Goal: Transaction & Acquisition: Purchase product/service

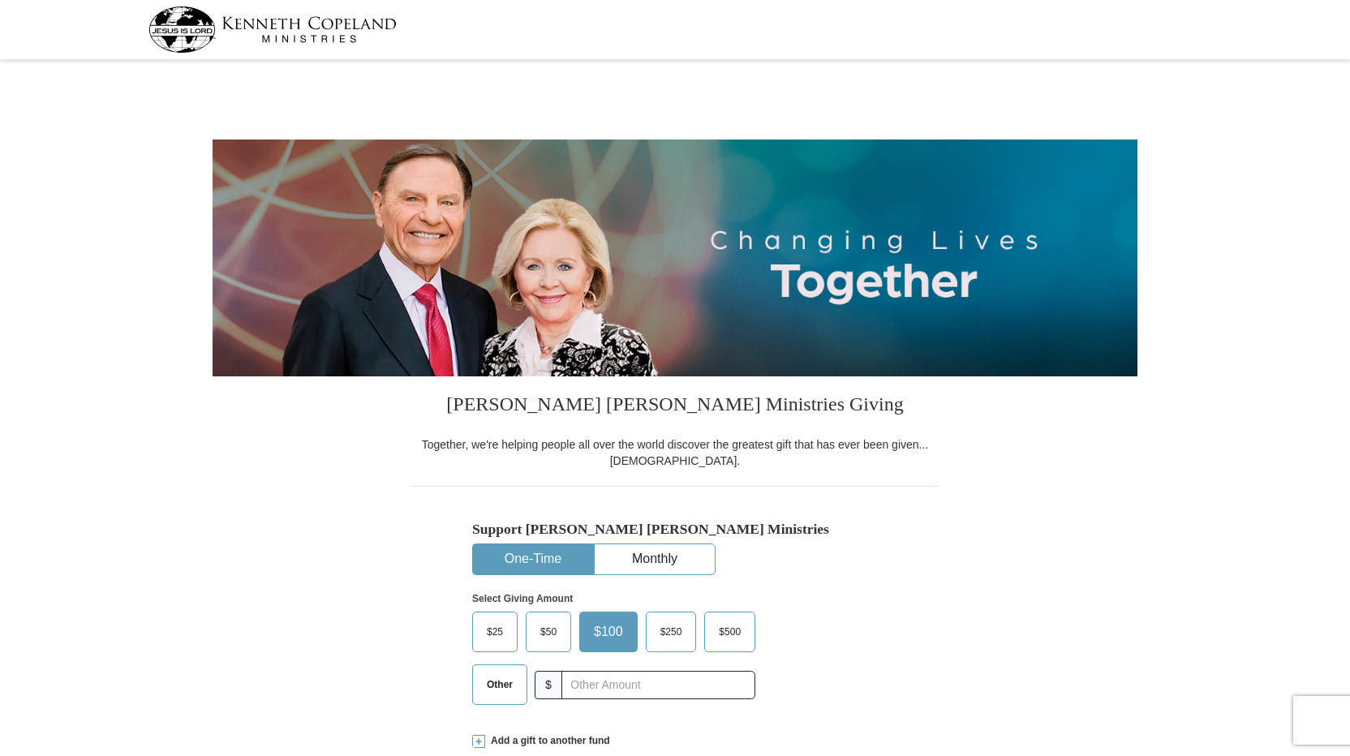
select select "KY"
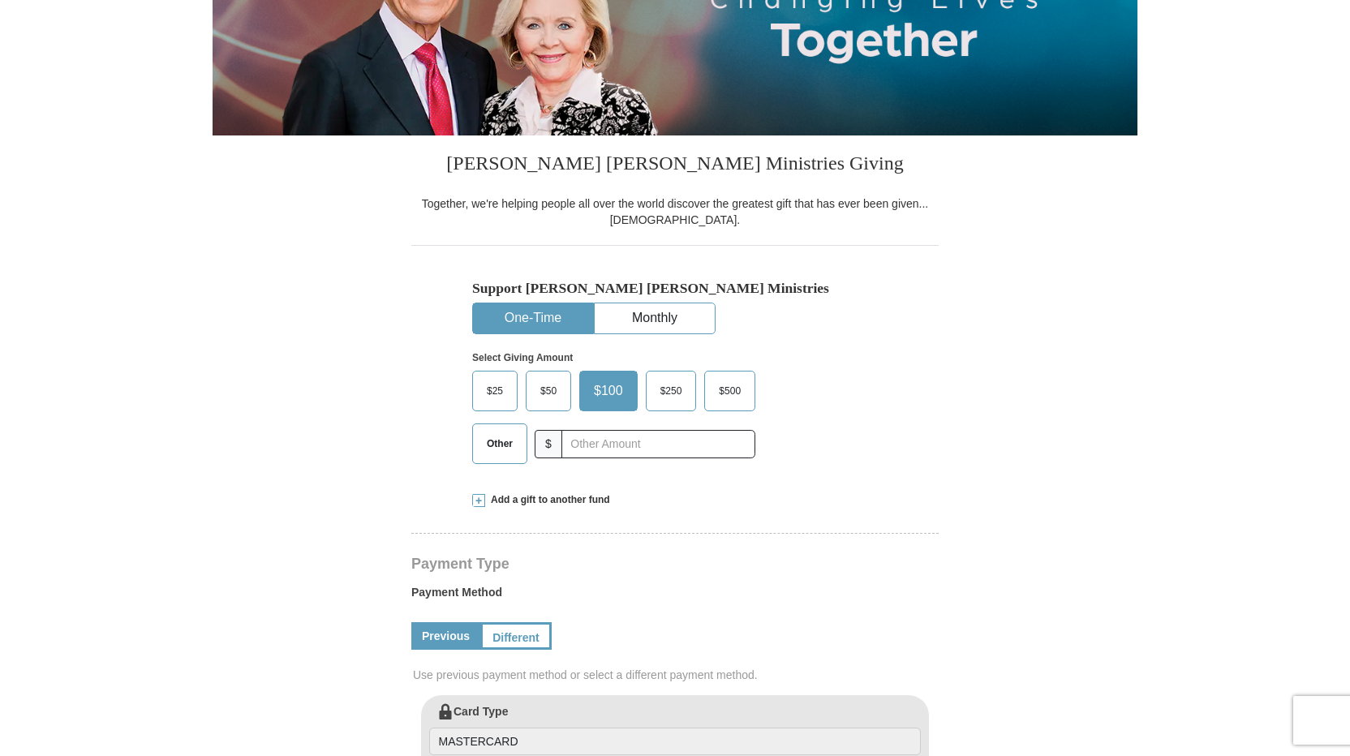
scroll to position [243, 0]
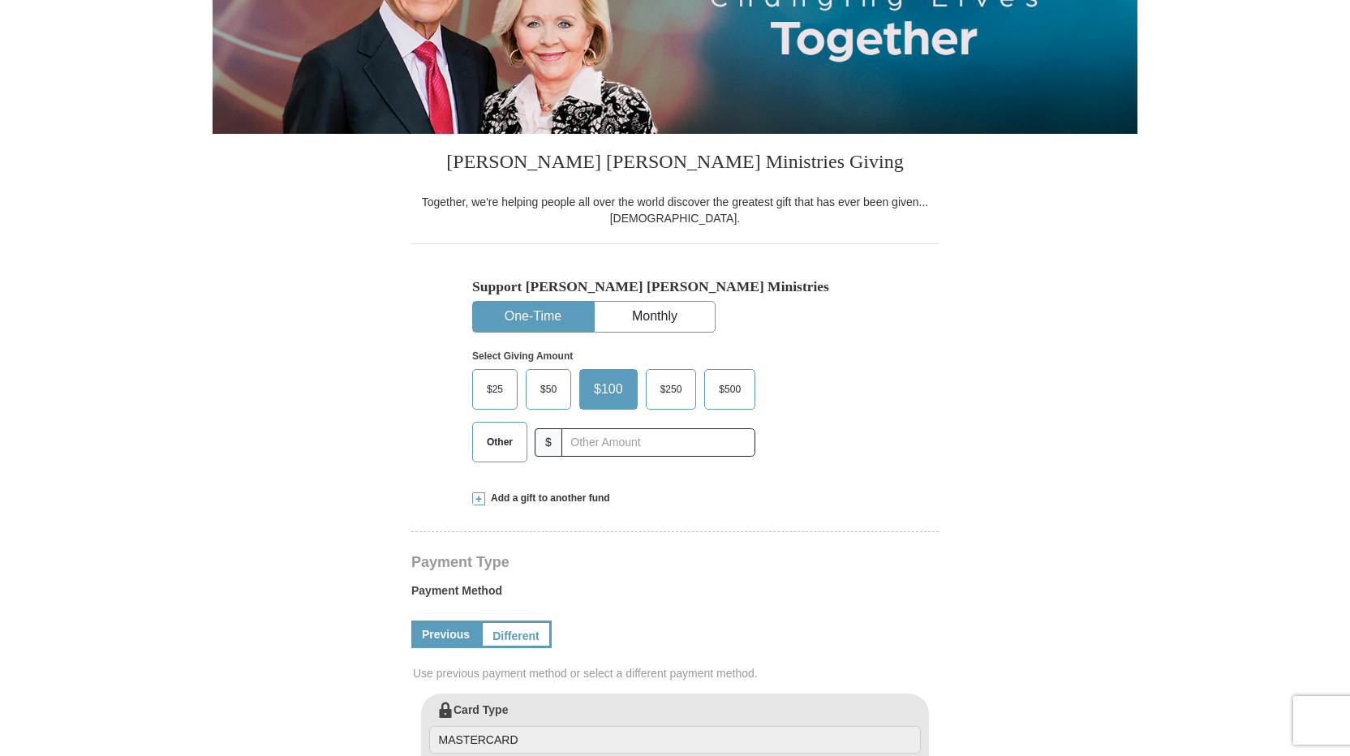
click at [547, 389] on span "$50" at bounding box center [548, 389] width 32 height 24
click at [0, 0] on input "$50" at bounding box center [0, 0] width 0 height 0
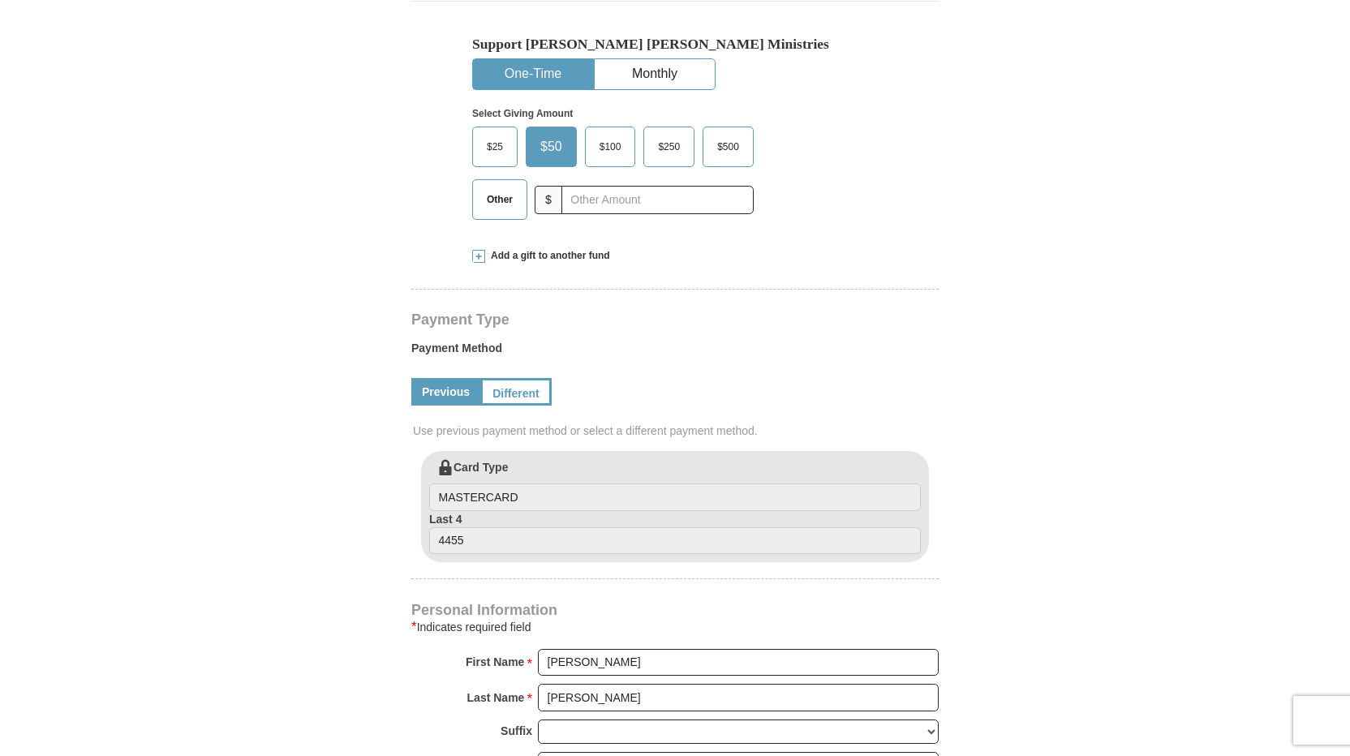
scroll to position [486, 0]
click at [518, 394] on link "Different" at bounding box center [514, 391] width 68 height 28
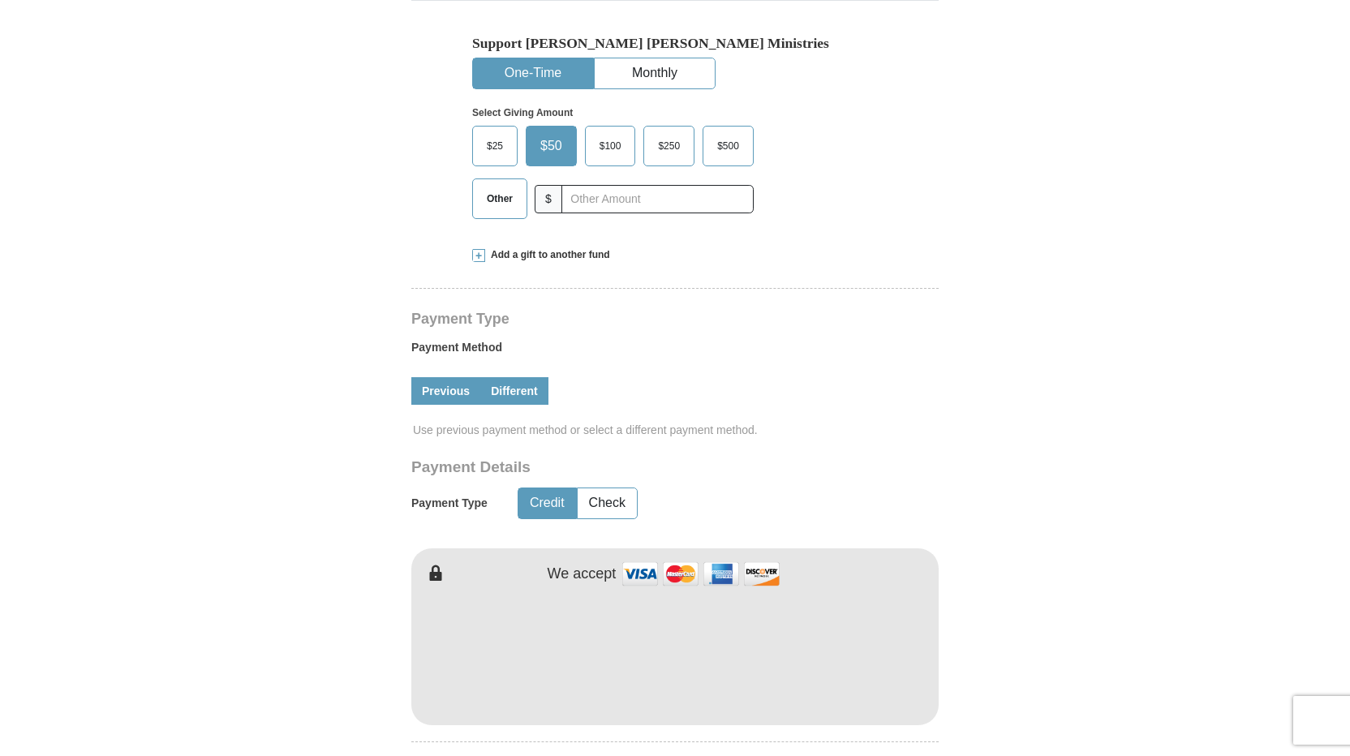
click at [463, 388] on link "Previous" at bounding box center [445, 391] width 69 height 28
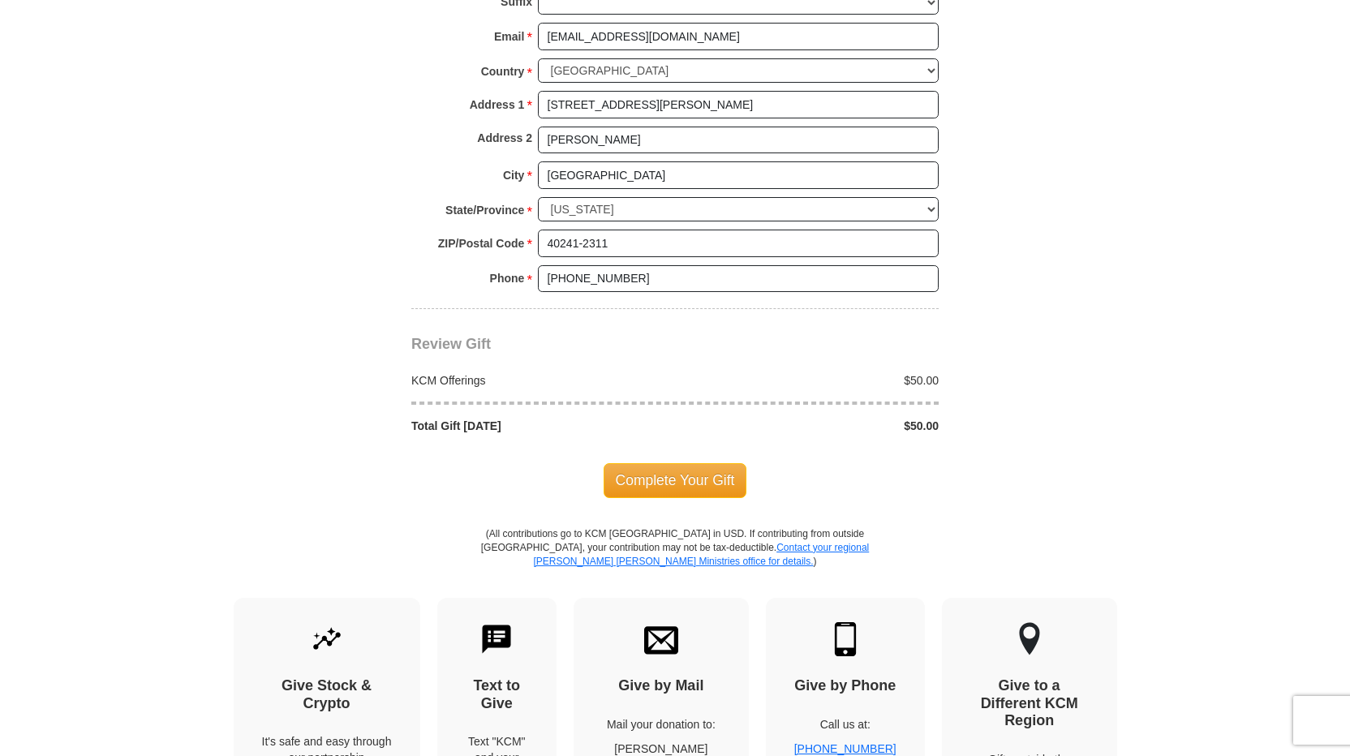
scroll to position [1216, 0]
click at [682, 477] on span "Complete Your Gift" at bounding box center [676, 480] width 144 height 34
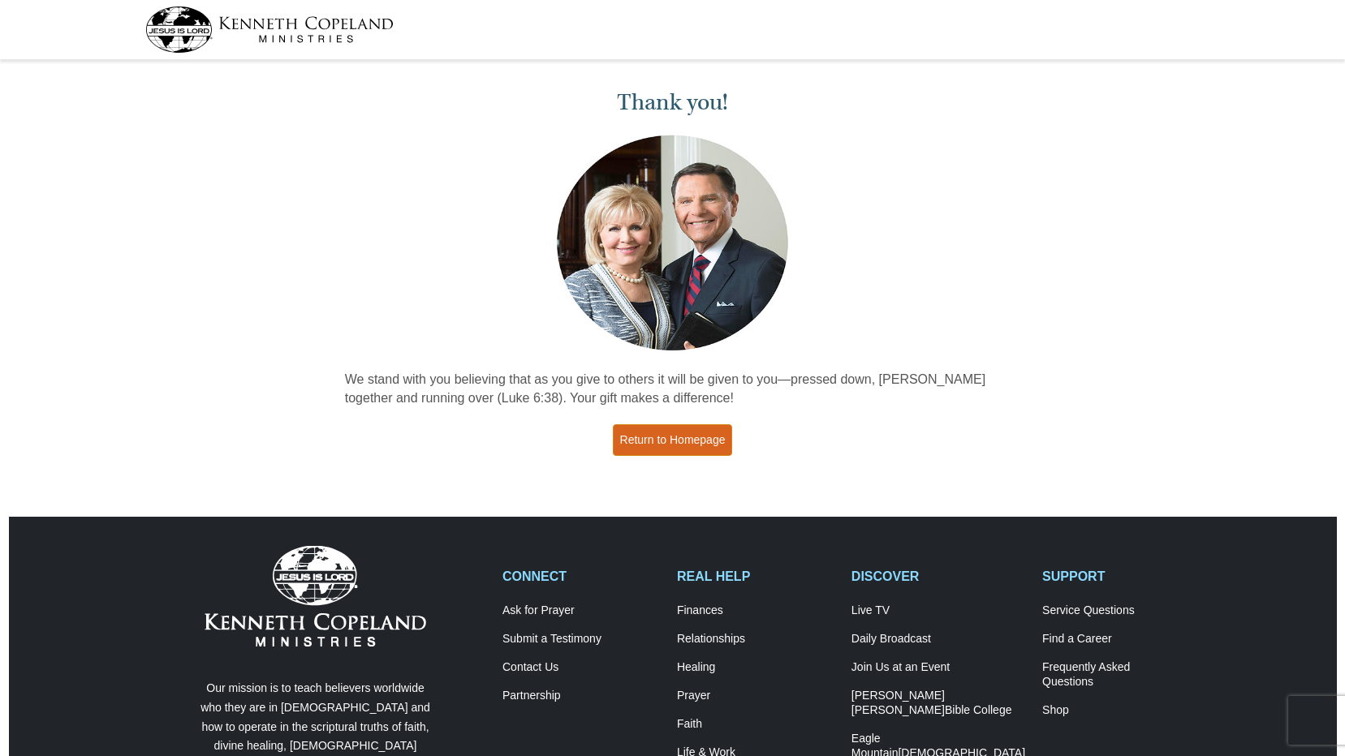
click at [680, 433] on link "Return to Homepage" at bounding box center [673, 440] width 120 height 32
